Goal: Find specific page/section: Find specific page/section

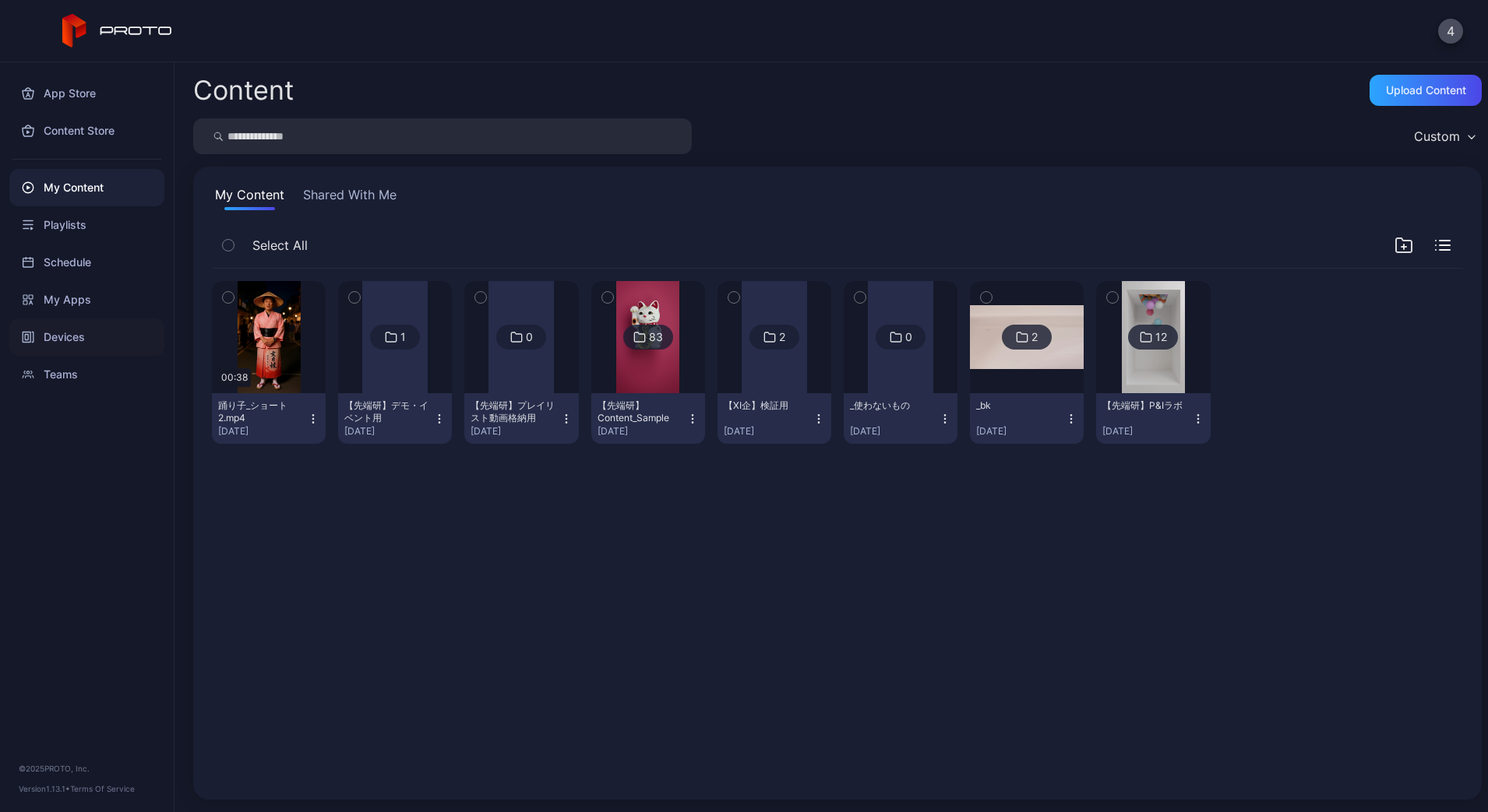
click at [78, 341] on div "Devices" at bounding box center [87, 337] width 155 height 38
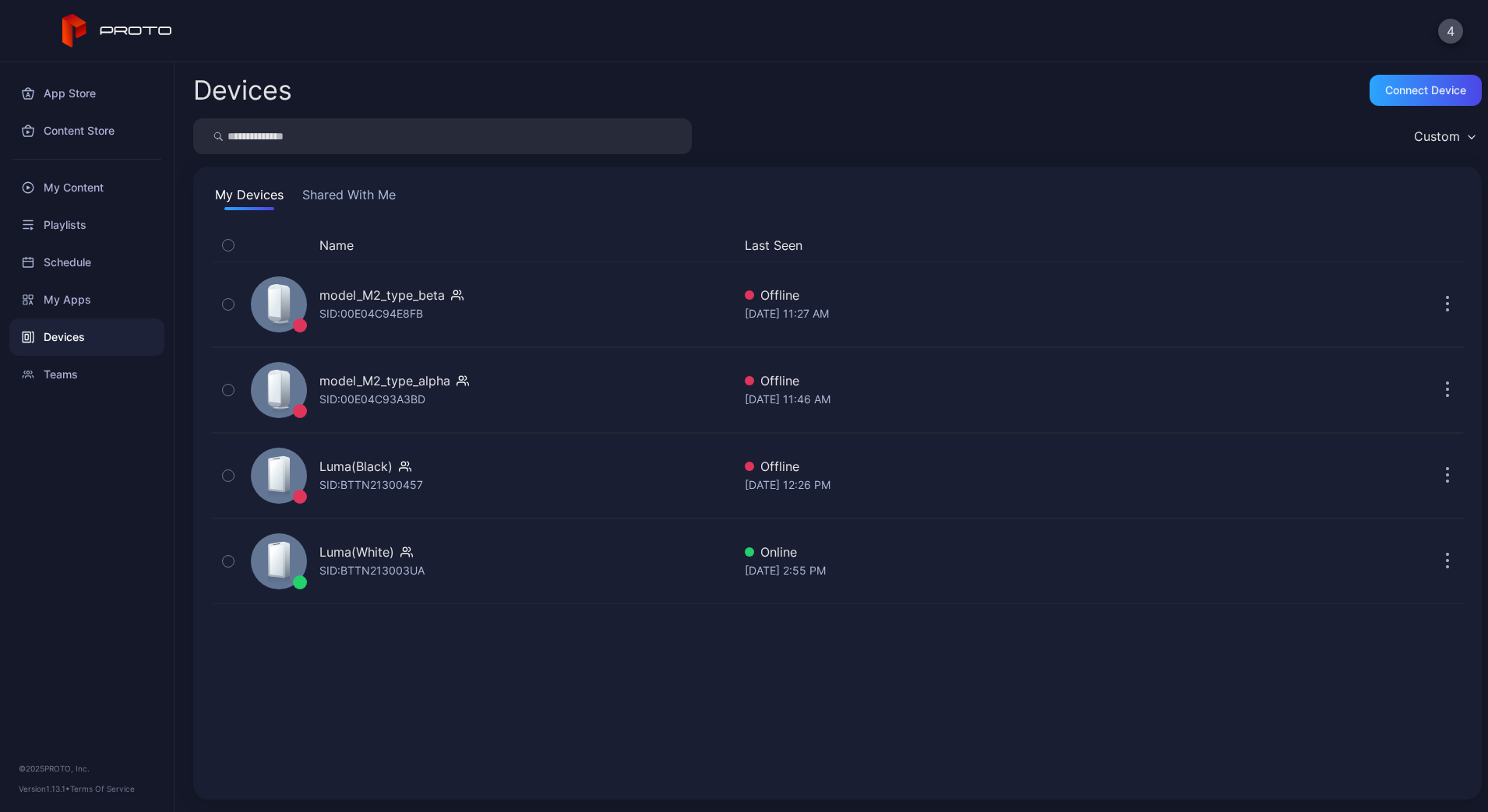
click at [394, 194] on button "Shared With Me" at bounding box center [349, 197] width 100 height 25
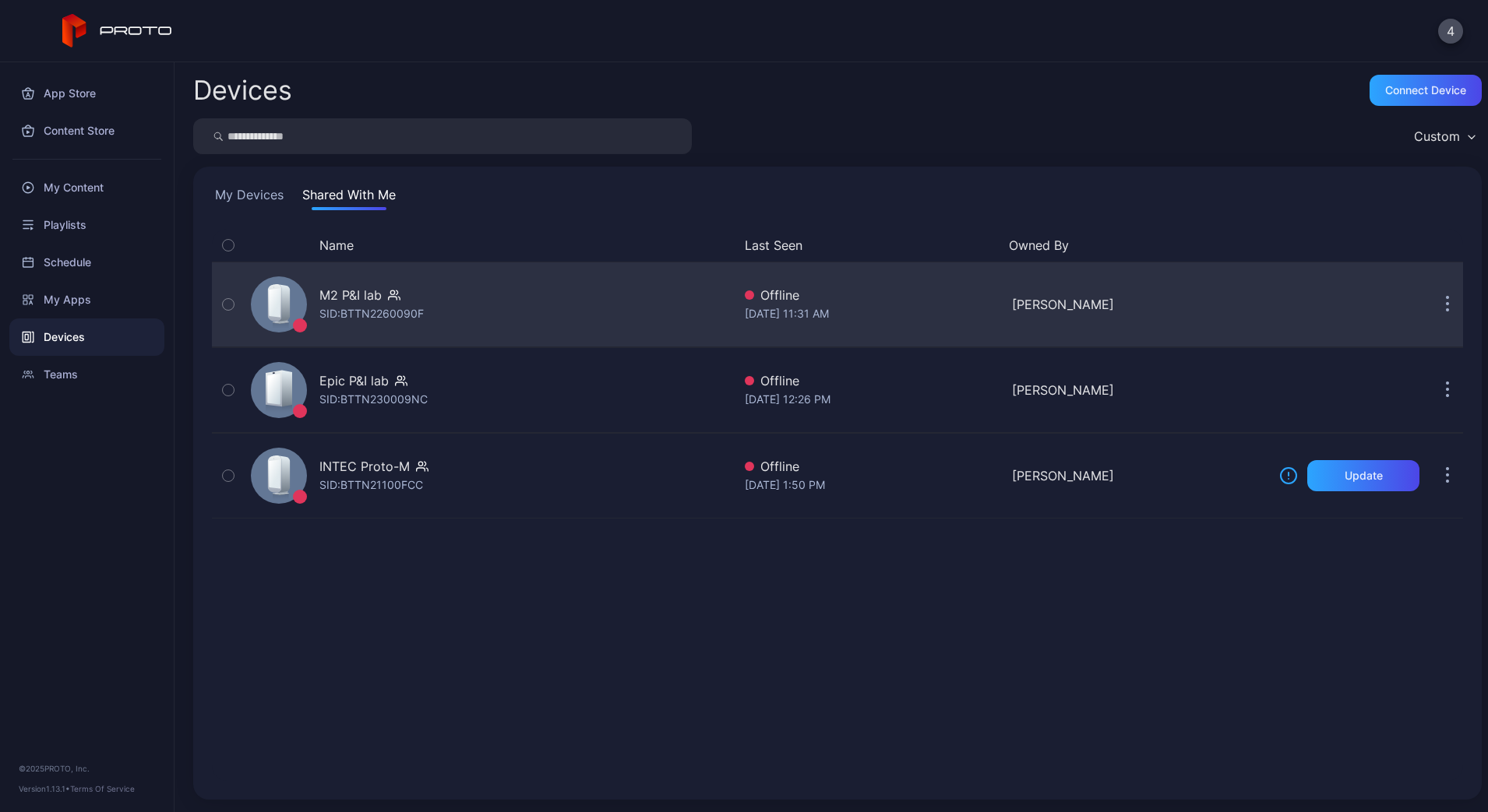
click at [380, 306] on div "SID: BTTN2260090F" at bounding box center [371, 314] width 105 height 19
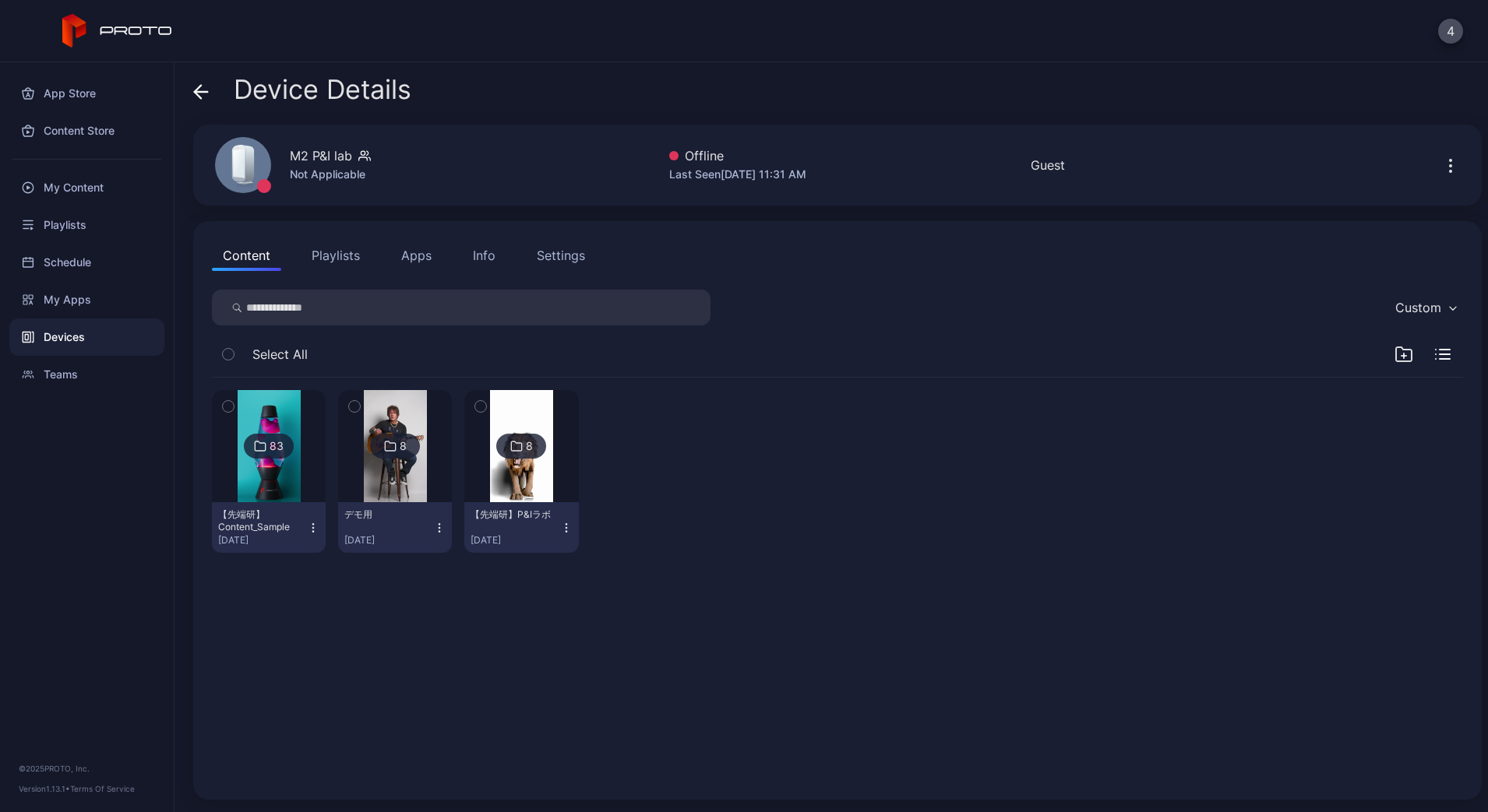
click at [328, 158] on div "M2 P&I lab" at bounding box center [321, 156] width 62 height 19
drag, startPoint x: 328, startPoint y: 158, endPoint x: 313, endPoint y: 158, distance: 15.0
click at [313, 158] on div "M2 P&I lab" at bounding box center [321, 156] width 62 height 19
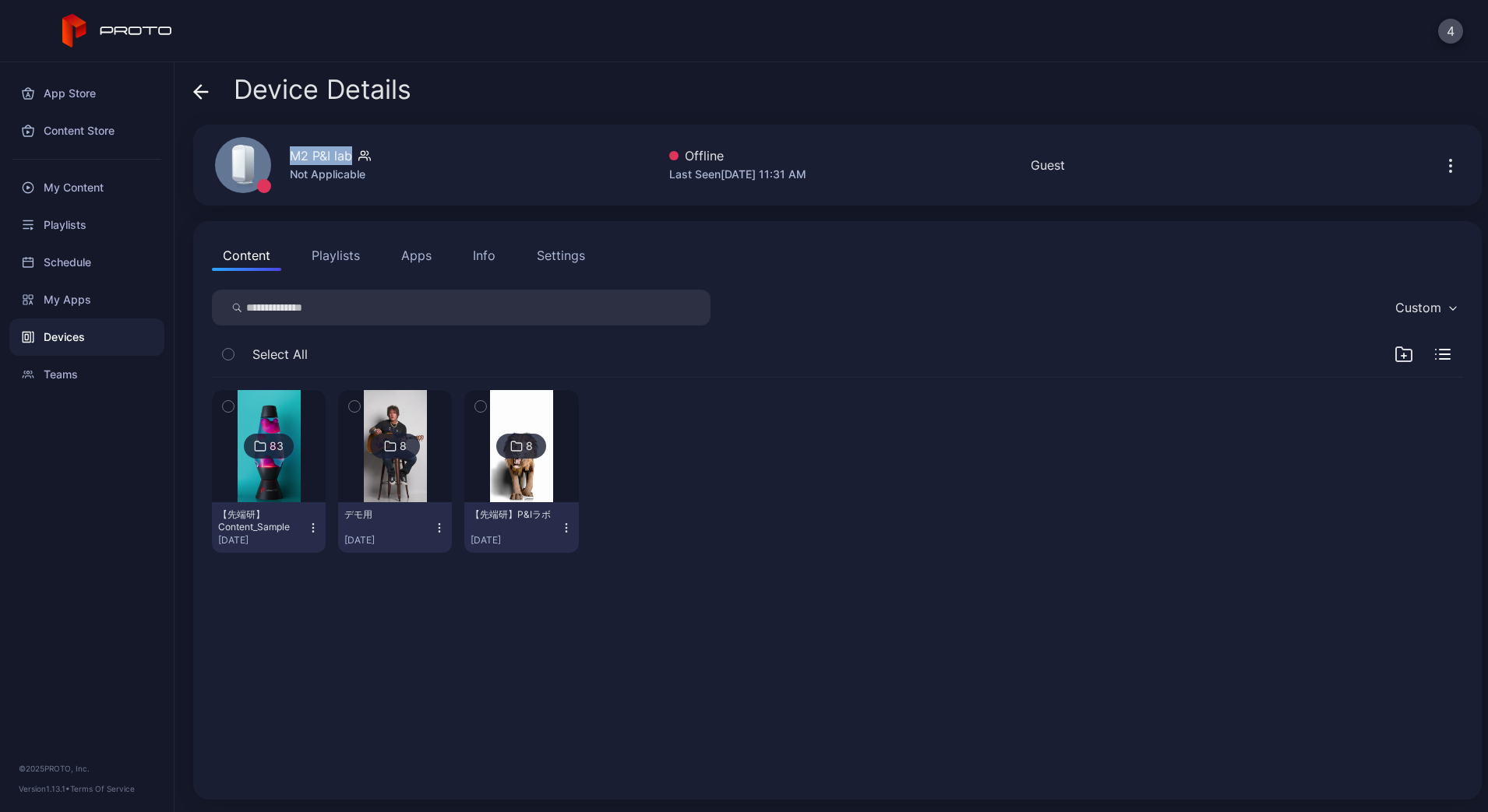
click at [313, 158] on div "M2 P&I lab" at bounding box center [321, 156] width 62 height 19
copy div "M2 P&I lab"
click at [488, 264] on div "Info" at bounding box center [484, 256] width 23 height 19
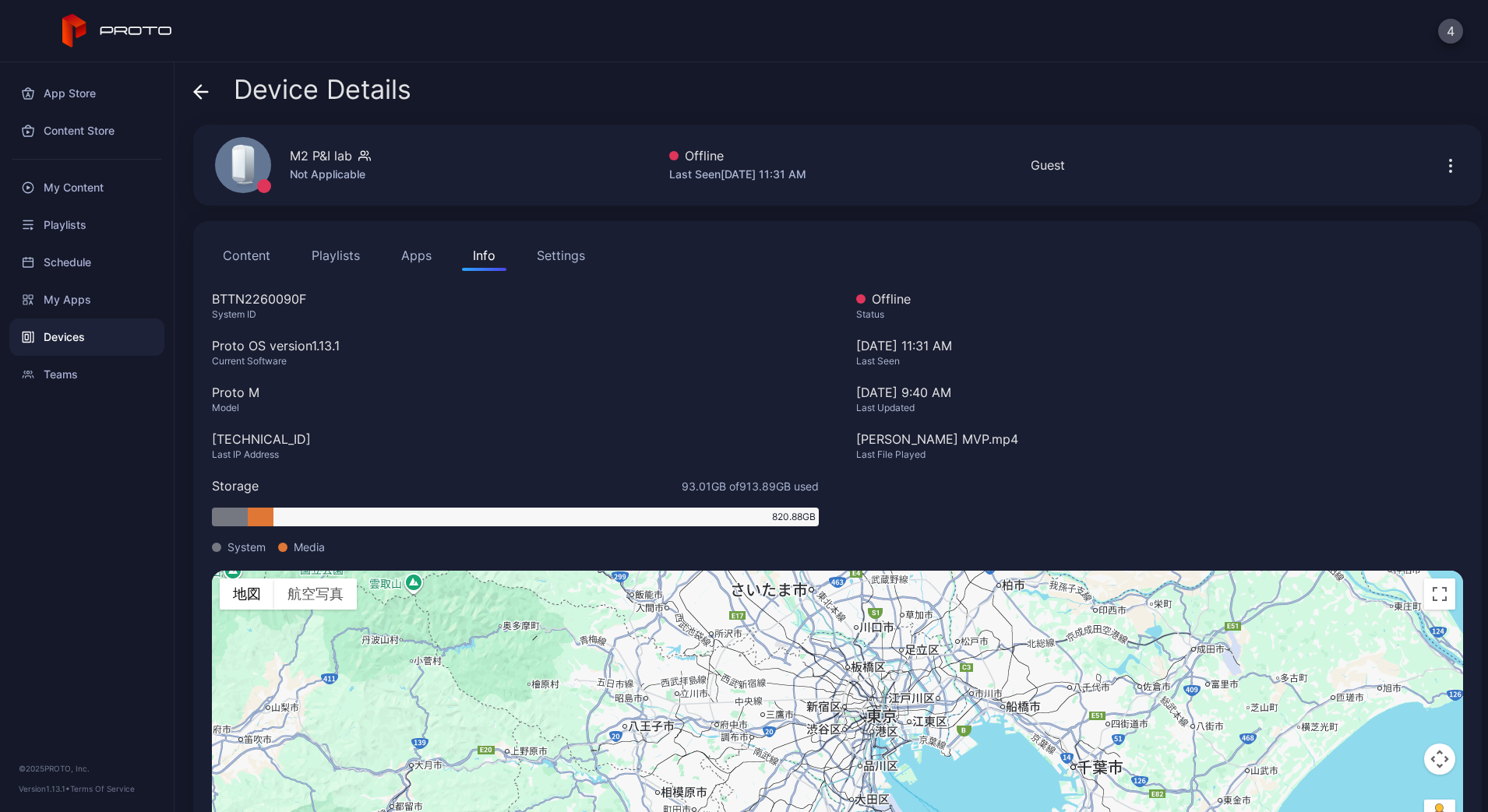
click at [251, 302] on div "BTTN2260090F" at bounding box center [515, 299] width 607 height 19
copy div "BTTN2260090F"
